Goal: Information Seeking & Learning: Learn about a topic

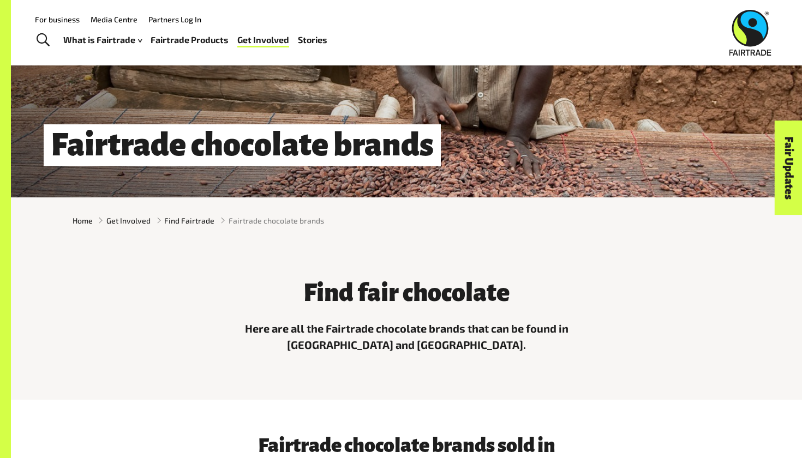
scroll to position [122, 0]
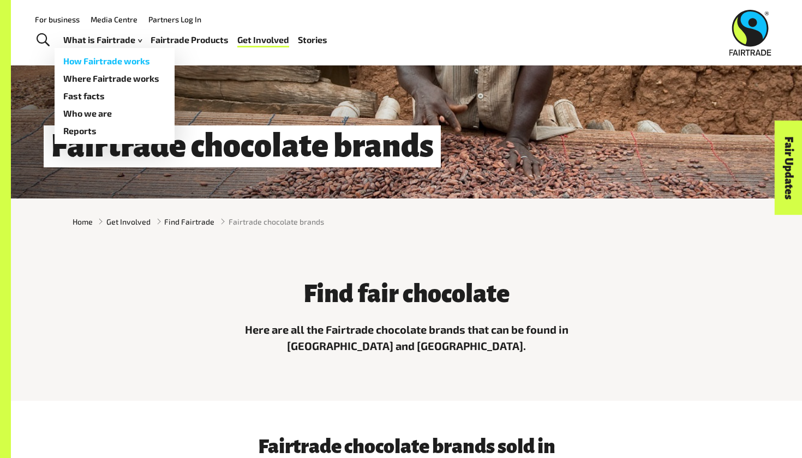
click at [92, 63] on link "How Fairtrade works" at bounding box center [115, 60] width 120 height 17
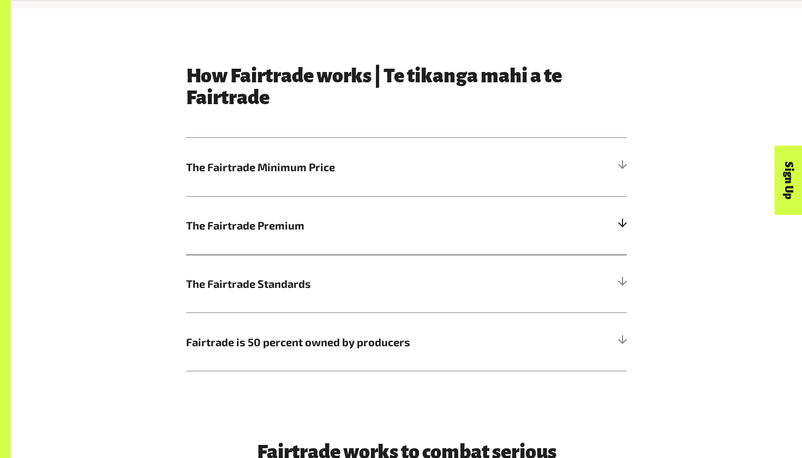
scroll to position [563, 0]
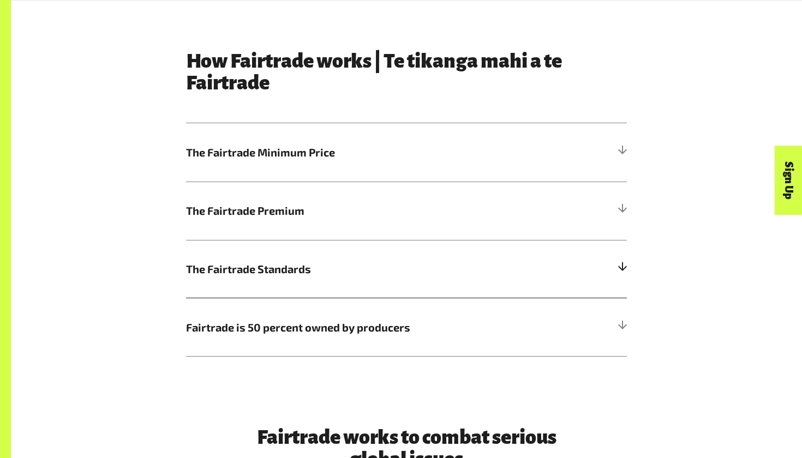
click at [620, 268] on div at bounding box center [622, 269] width 10 height 10
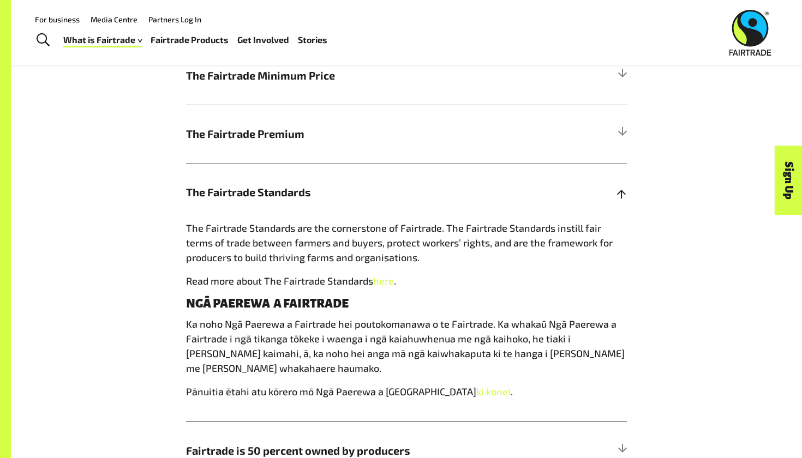
scroll to position [619, 0]
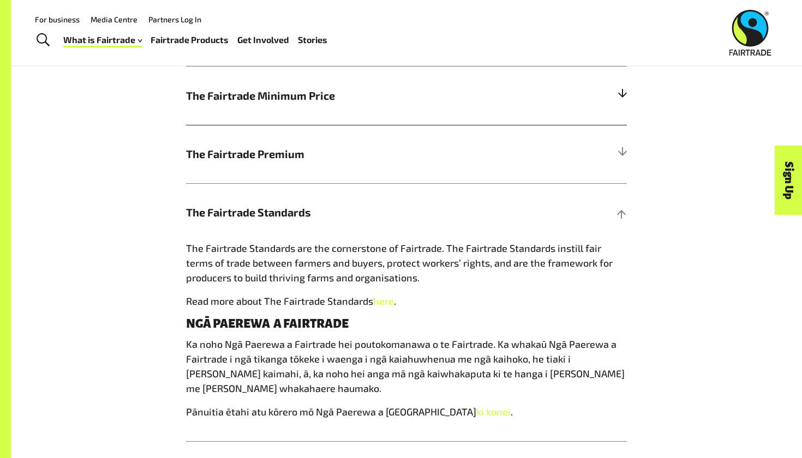
click at [625, 94] on div at bounding box center [622, 96] width 10 height 10
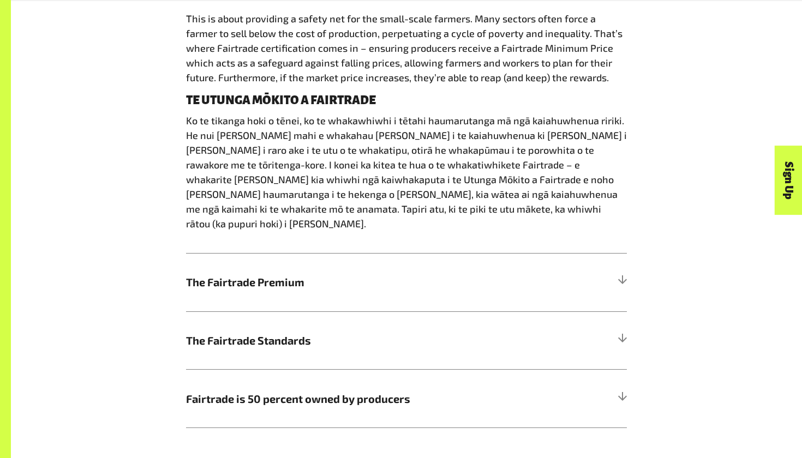
scroll to position [737, 0]
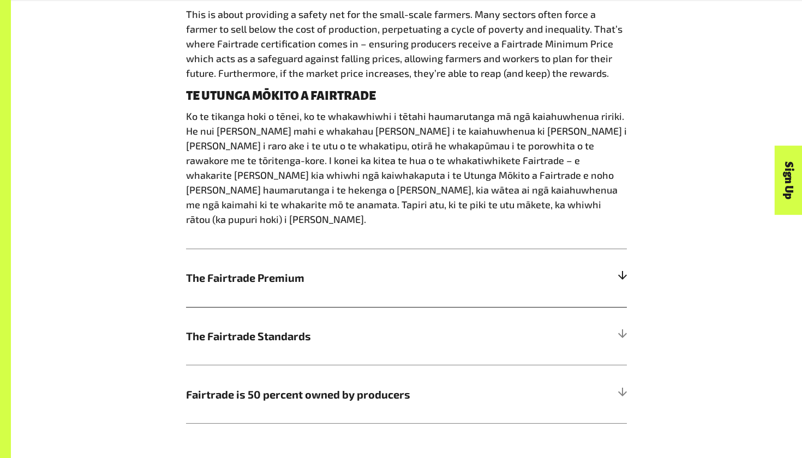
click at [617, 258] on h5 "The Fairtrade Premium" at bounding box center [406, 278] width 441 height 58
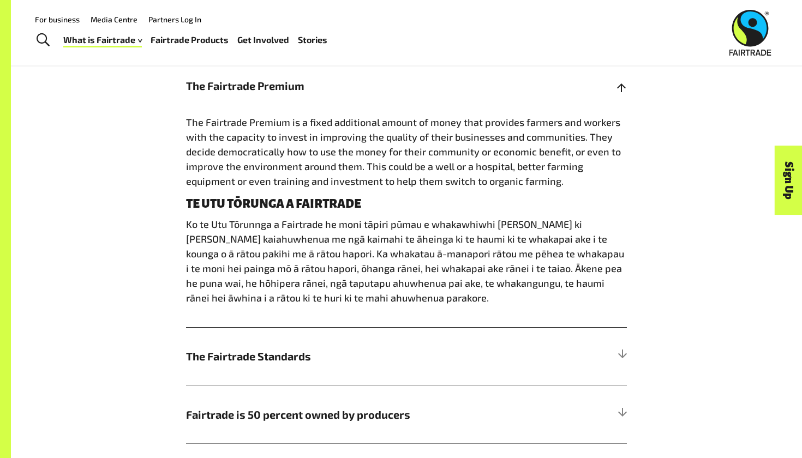
scroll to position [679, 1]
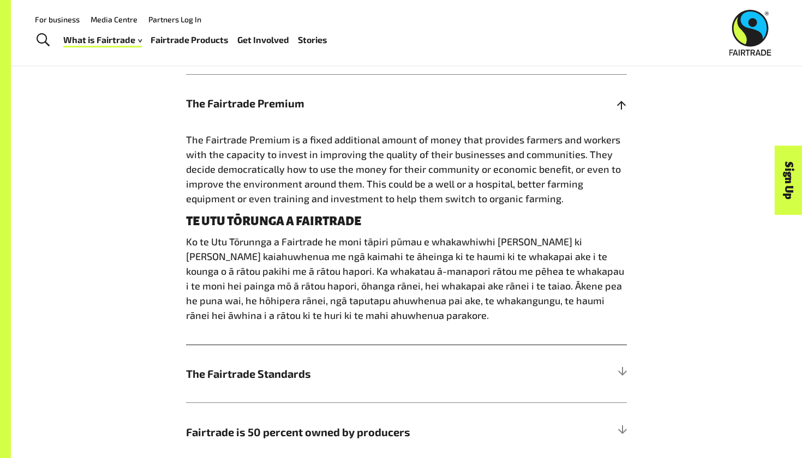
click at [410, 87] on h5 "The Fairtrade Premium" at bounding box center [406, 103] width 441 height 58
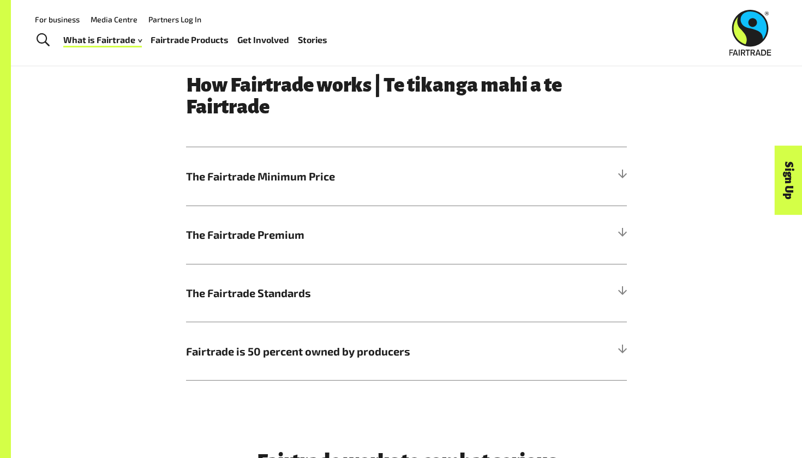
scroll to position [539, 0]
click at [307, 293] on span "The Fairtrade Standards" at bounding box center [351, 292] width 331 height 16
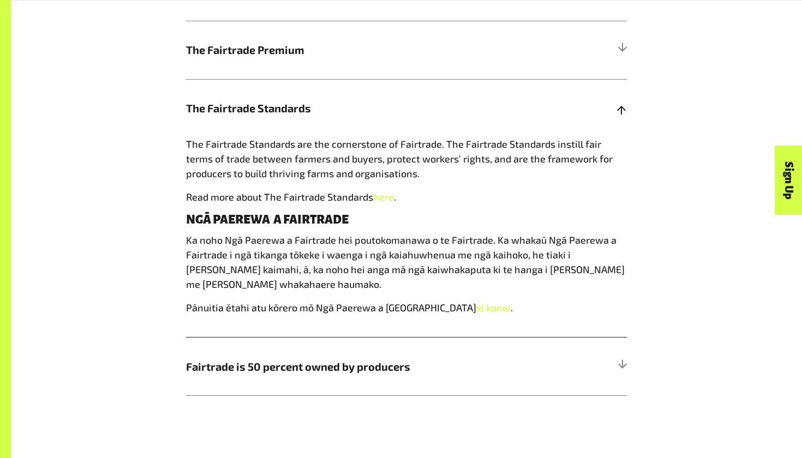
scroll to position [720, 0]
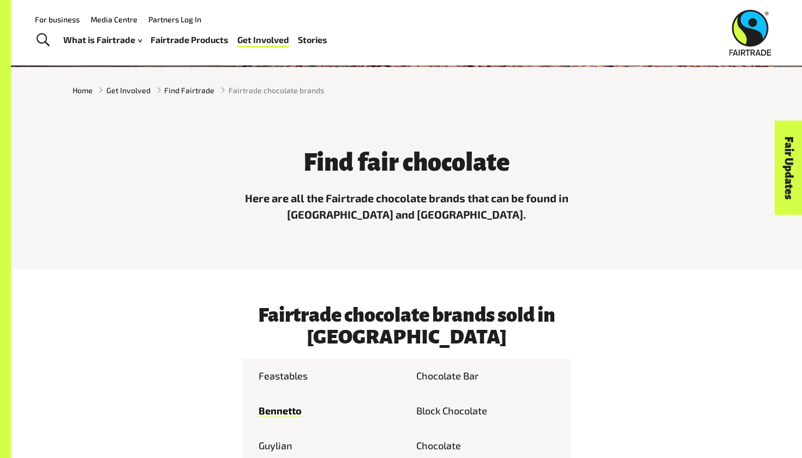
scroll to position [114, 0]
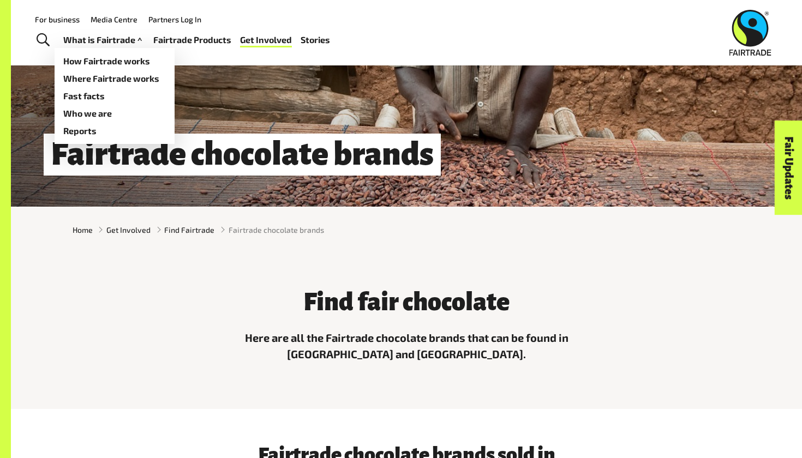
click at [101, 42] on link "What is Fairtrade" at bounding box center [103, 40] width 81 height 16
